Goal: Find specific page/section: Find specific page/section

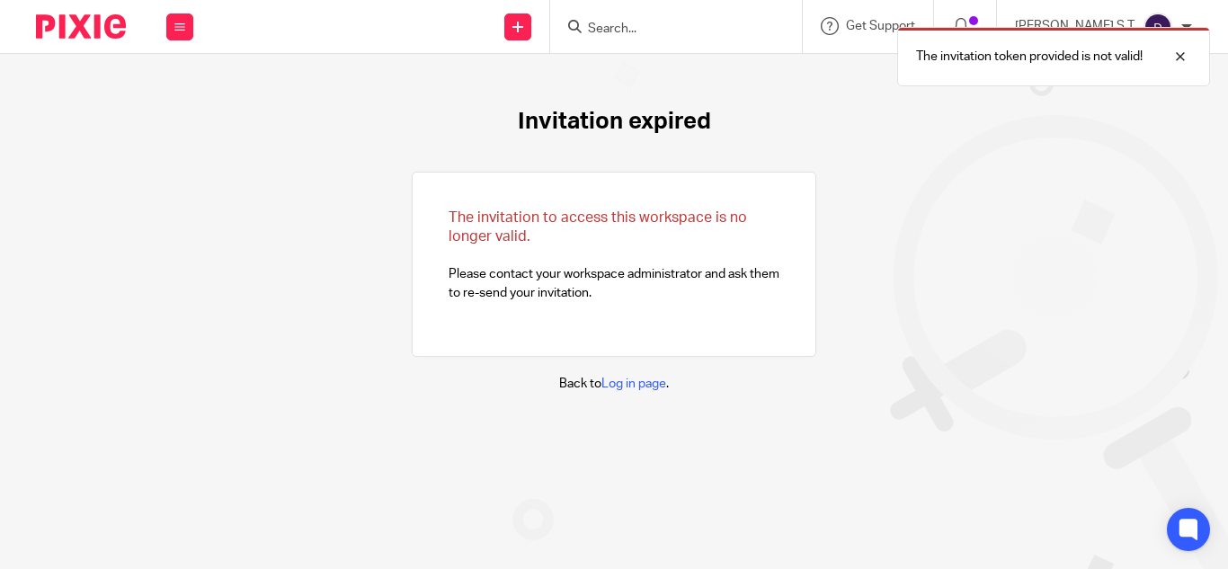
click at [671, 24] on div "The invitation token provided is not valid!" at bounding box center [912, 52] width 596 height 68
click at [1192, 57] on div "The invitation token provided is not valid!" at bounding box center [1053, 56] width 313 height 59
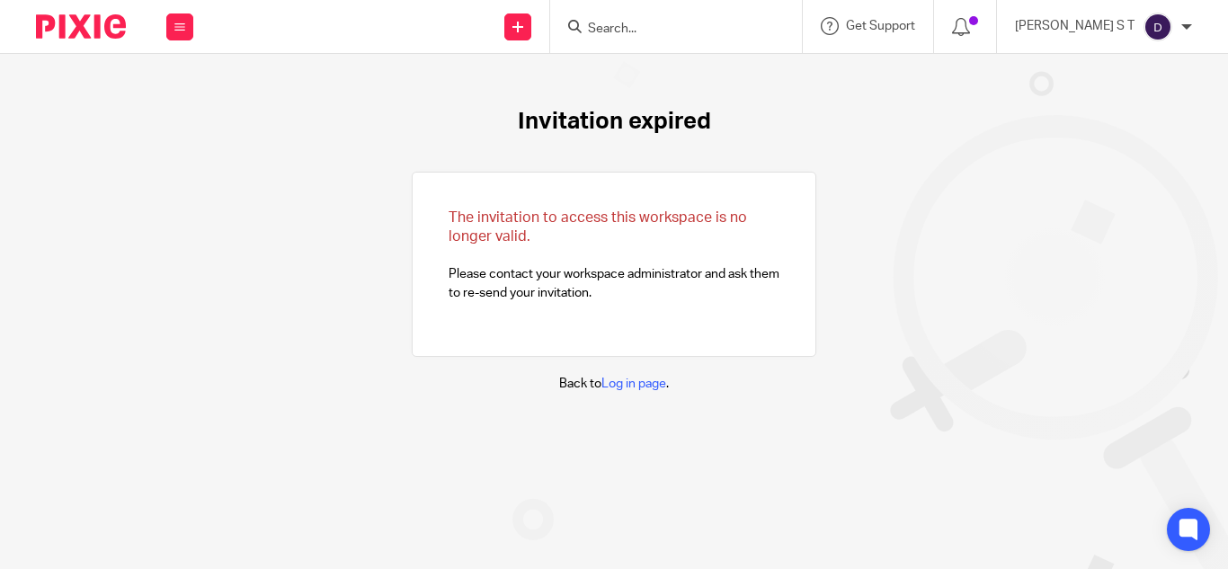
click at [727, 31] on input "Search" at bounding box center [667, 30] width 162 height 16
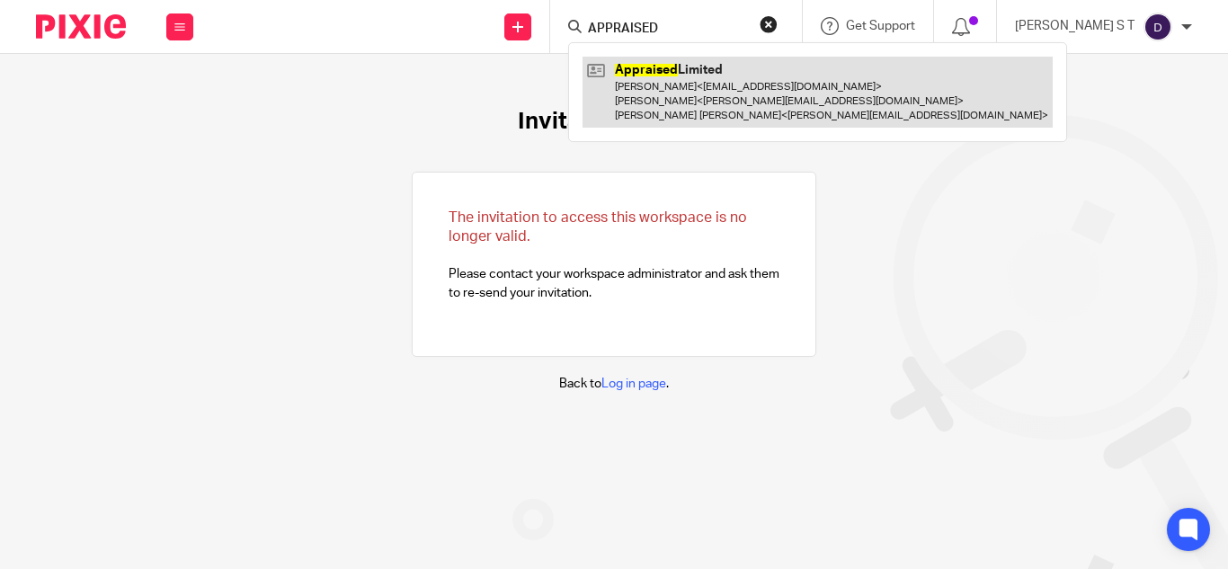
type input "APPRAISED"
click at [780, 101] on link at bounding box center [817, 92] width 470 height 71
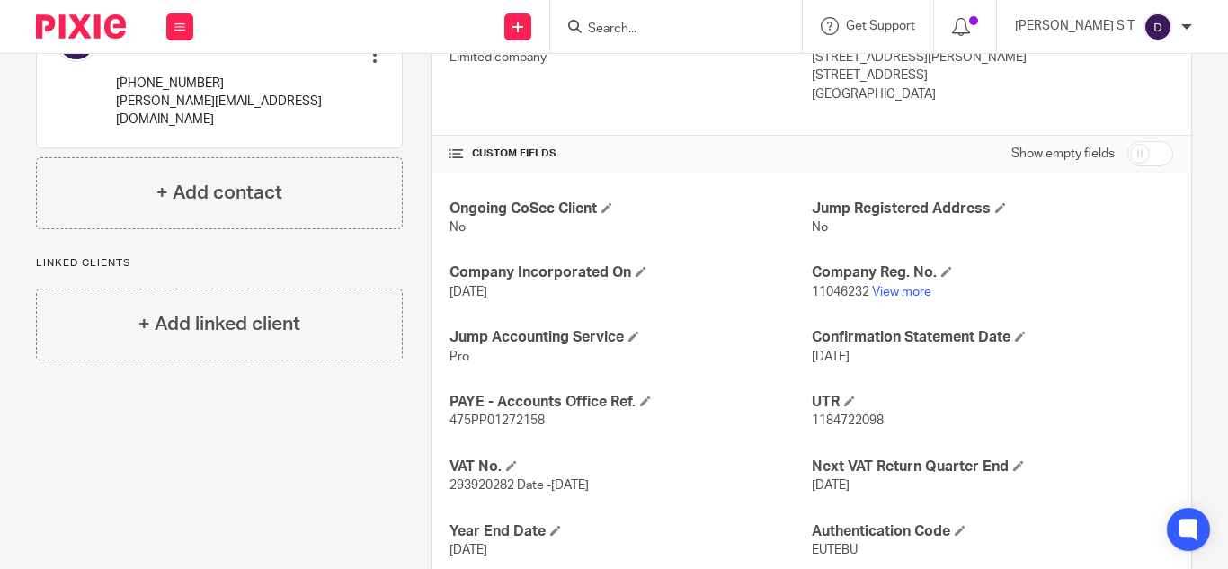
scroll to position [719, 0]
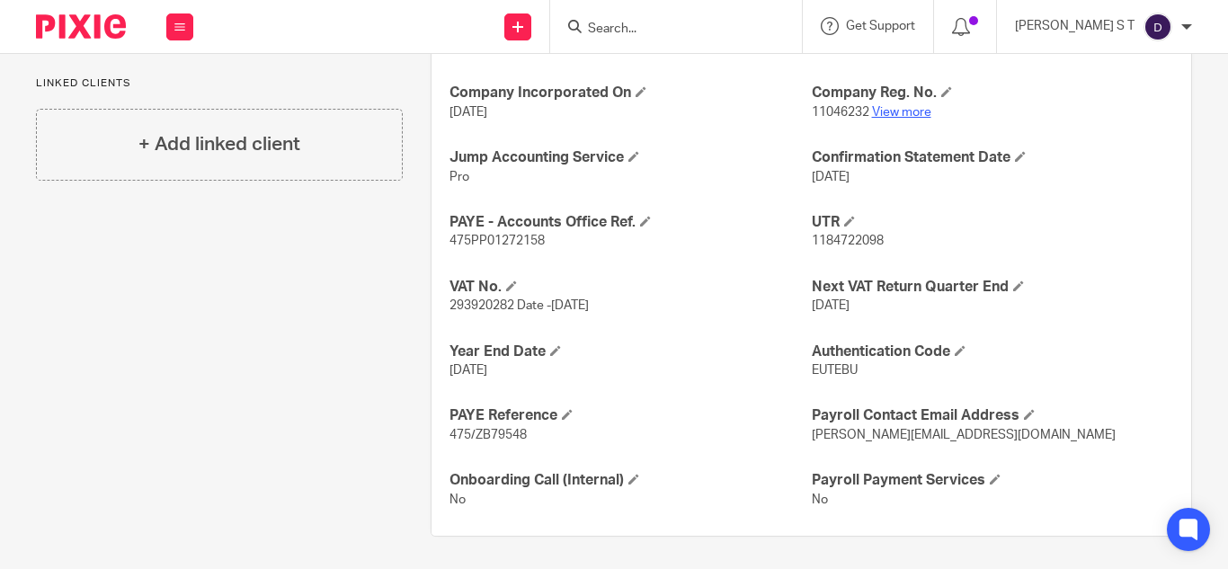
click at [887, 111] on link "View more" at bounding box center [901, 112] width 59 height 13
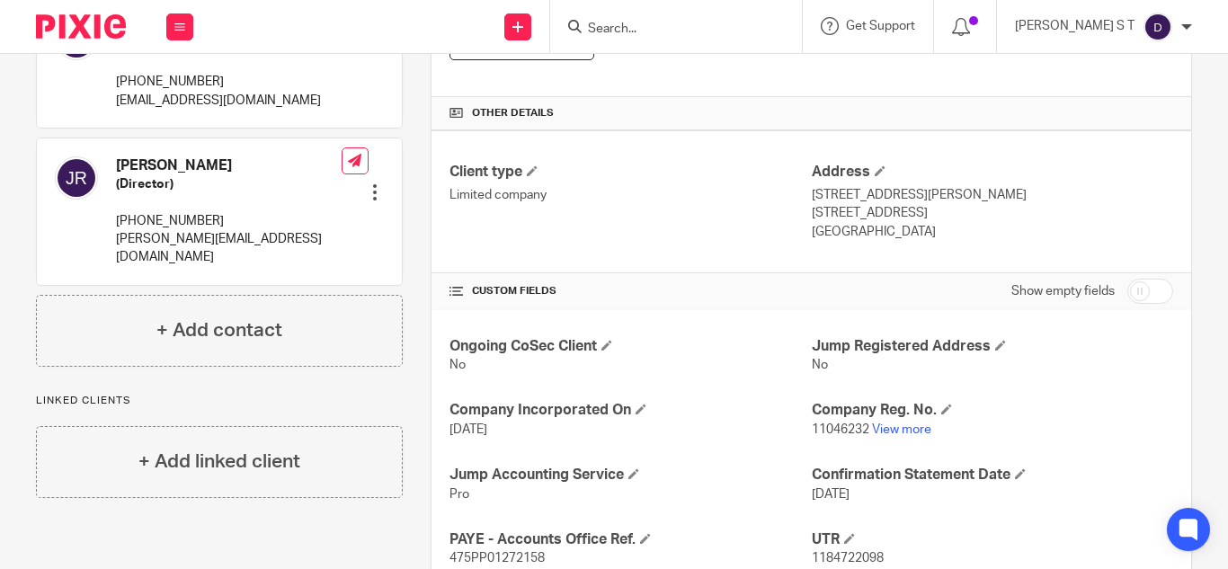
scroll to position [449, 0]
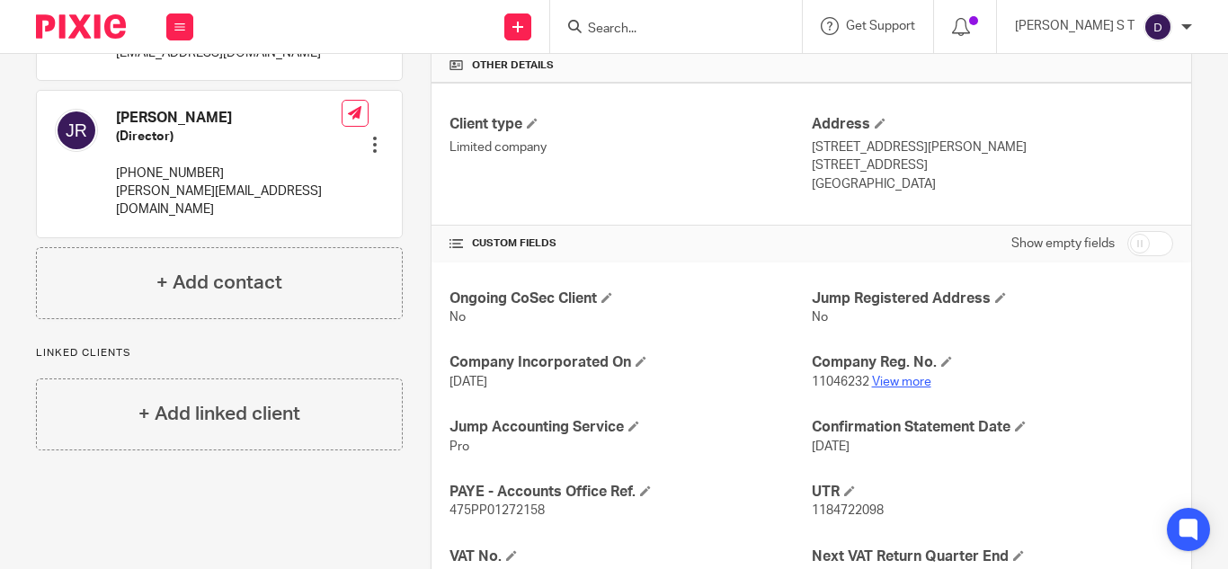
click at [905, 376] on link "View more" at bounding box center [901, 382] width 59 height 13
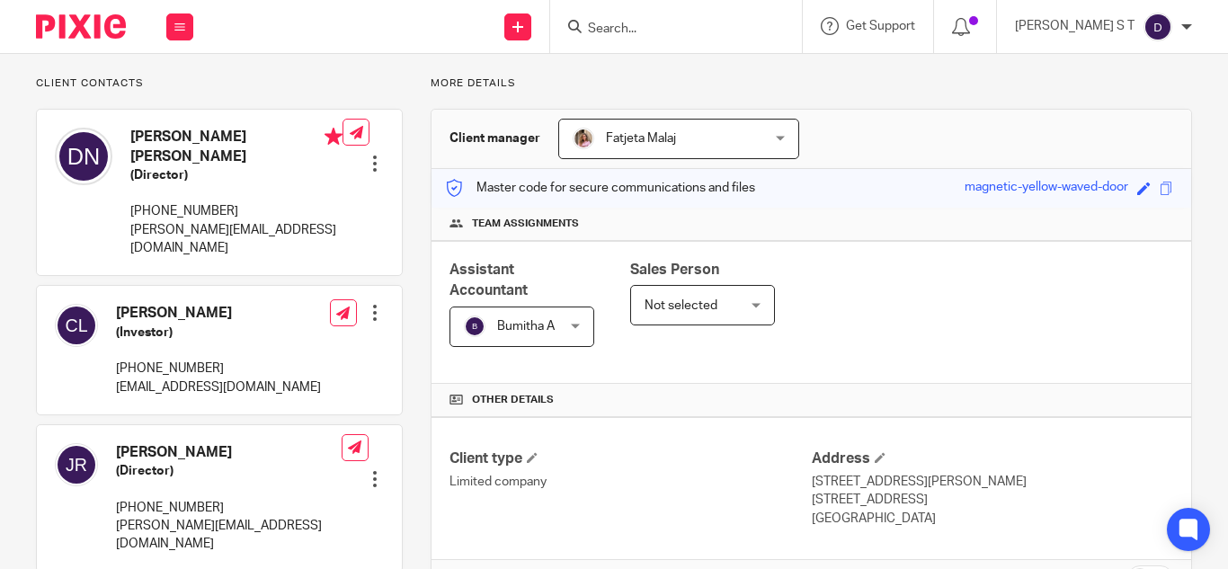
scroll to position [359, 0]
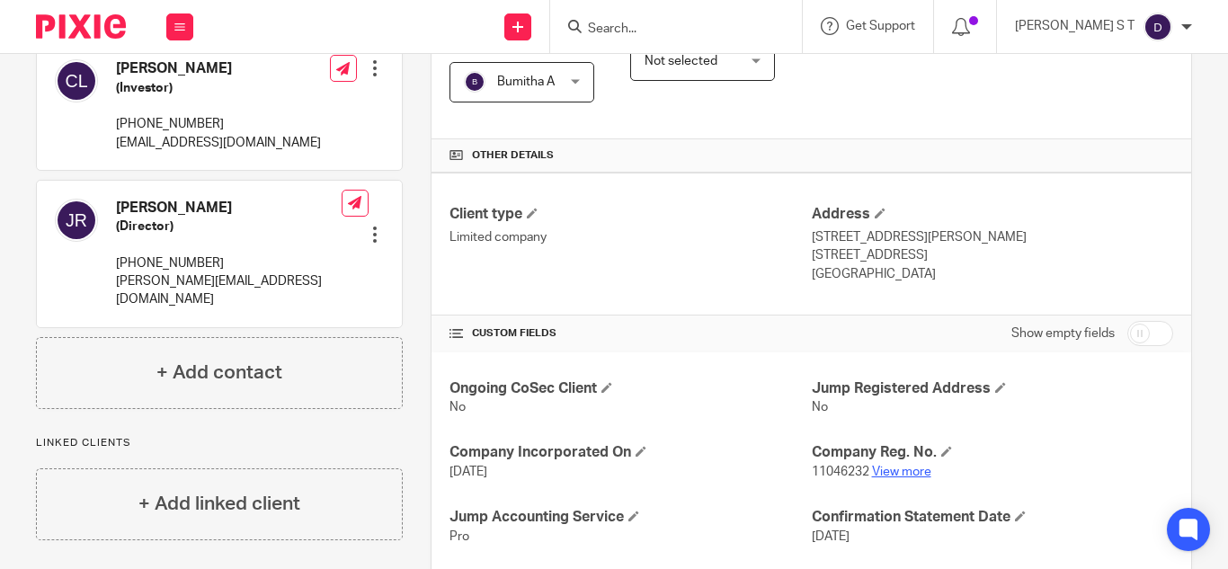
click at [893, 467] on link "View more" at bounding box center [901, 472] width 59 height 13
